Goal: Download file/media

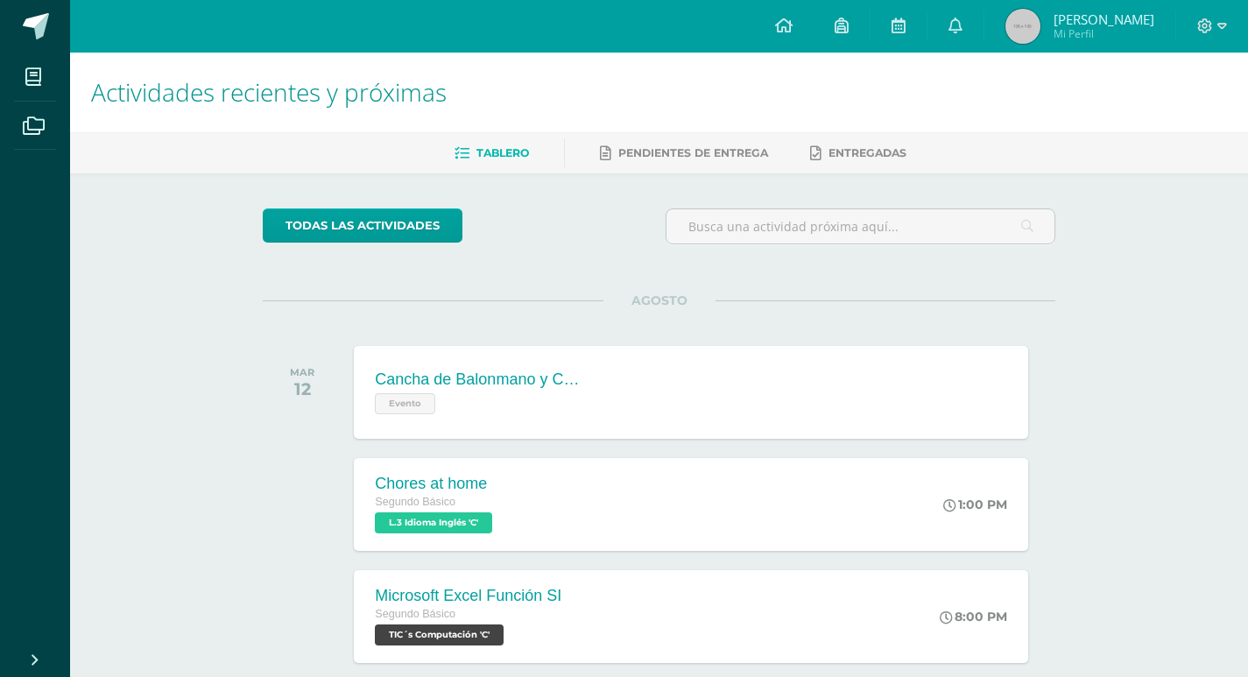
scroll to position [695, 0]
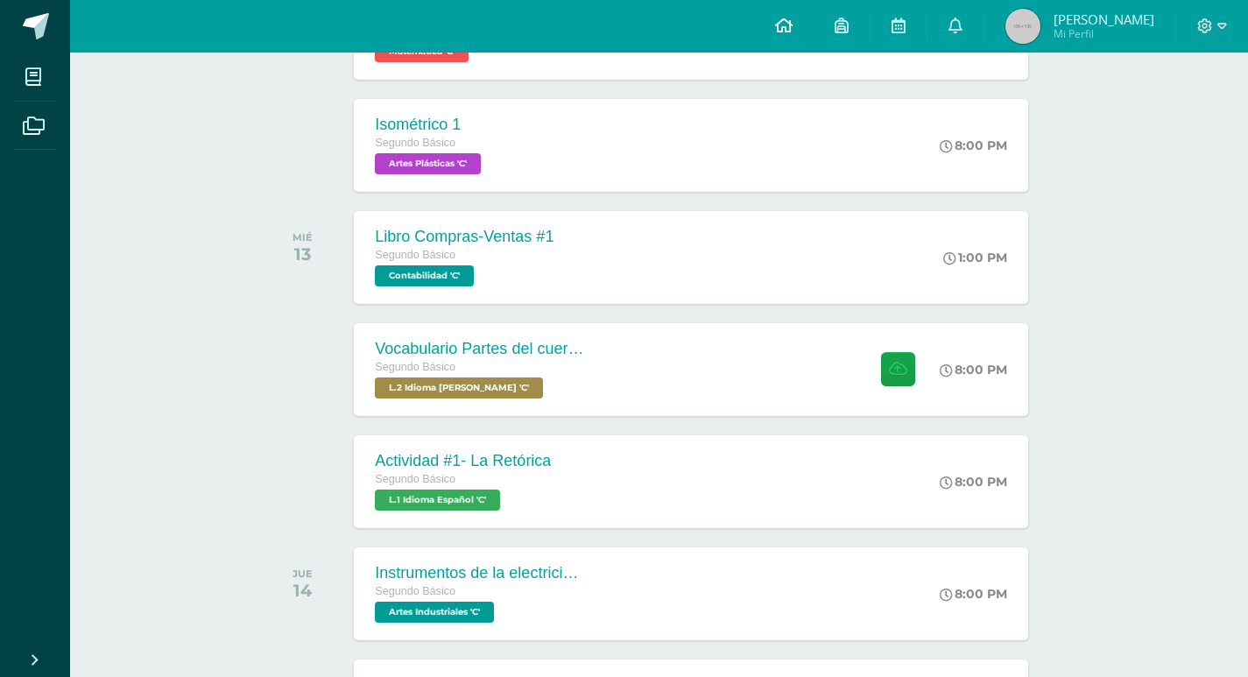
click at [796, 36] on link at bounding box center [784, 26] width 60 height 53
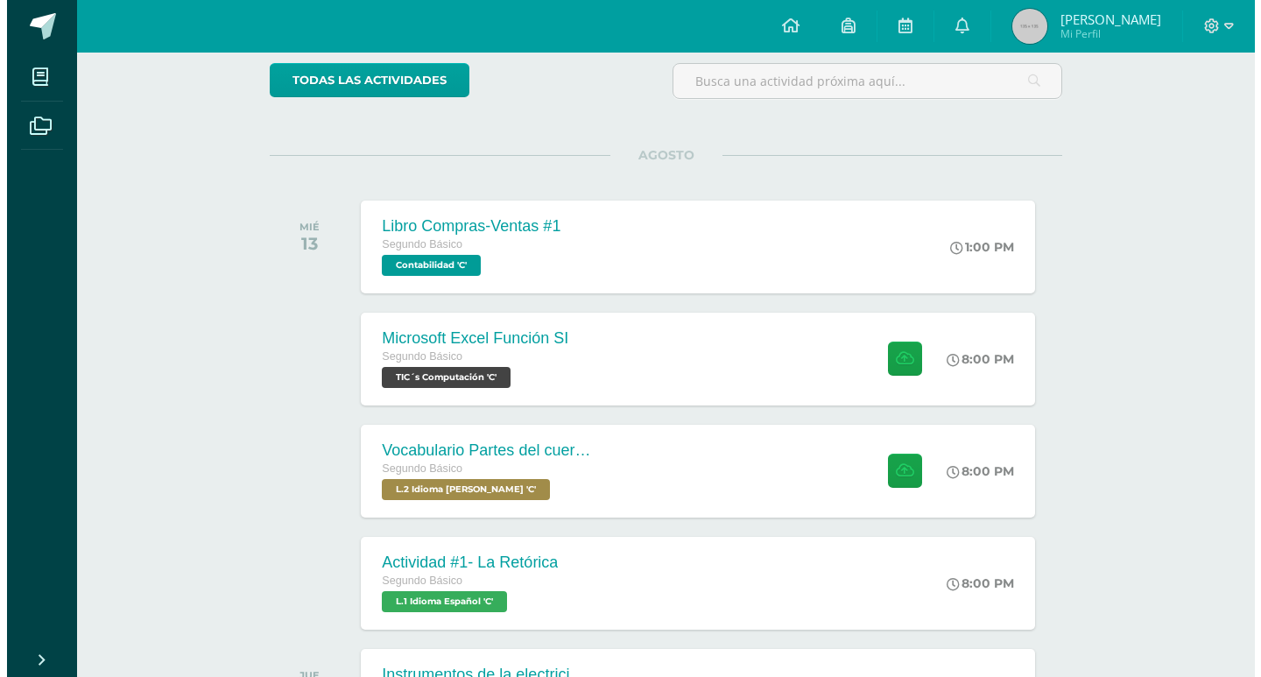
scroll to position [175, 0]
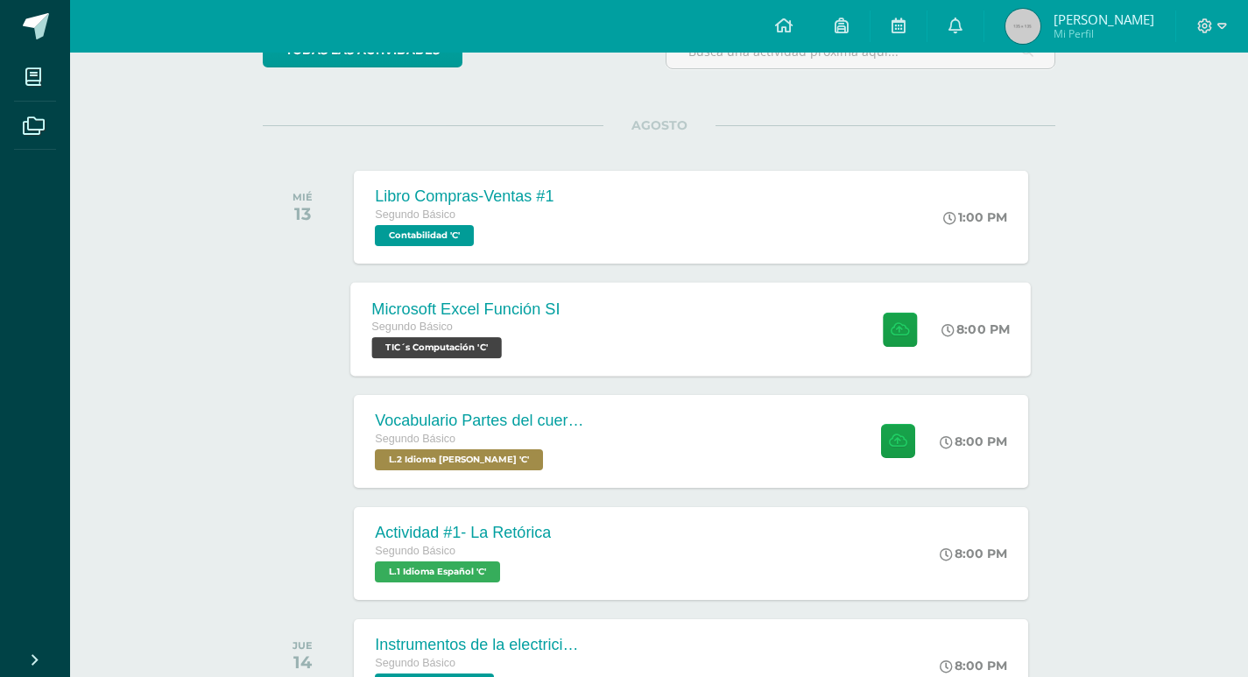
click at [729, 361] on div "Microsoft Excel Función SI Segundo Básico TIC´s Computación 'C' 8:00 PM Microso…" at bounding box center [691, 329] width 680 height 94
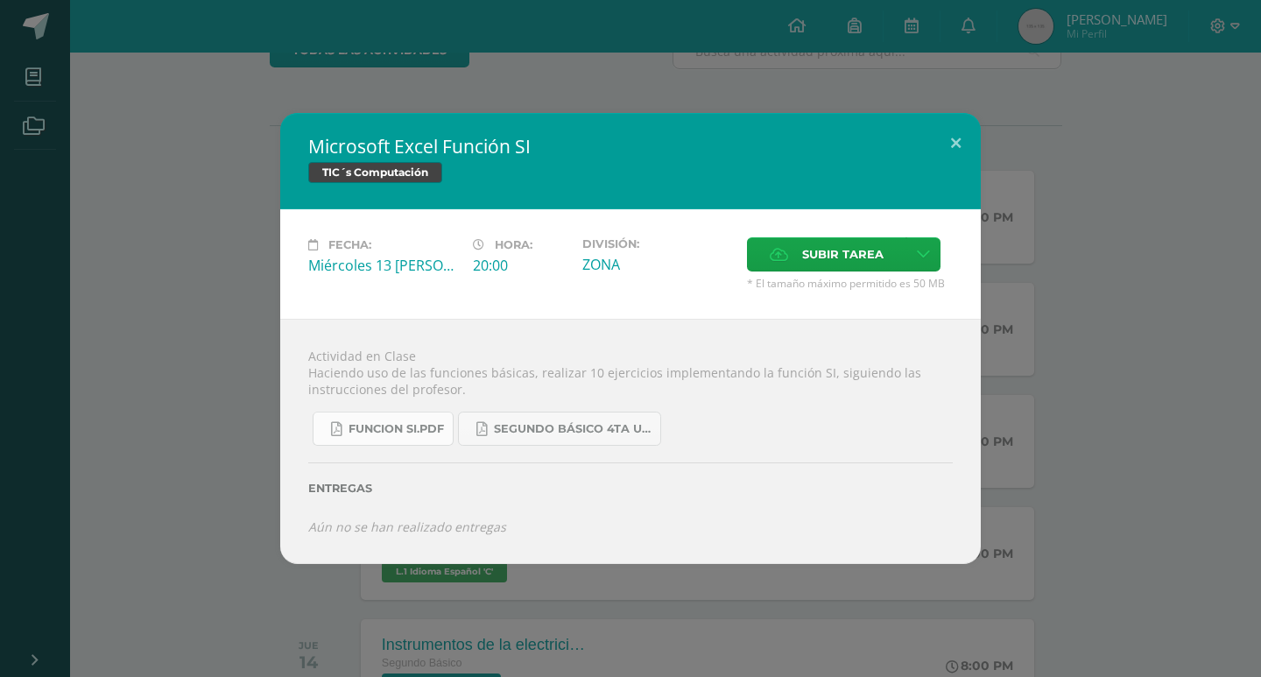
click at [439, 422] on span "FUNCION SI.pdf" at bounding box center [396, 429] width 95 height 14
